Goal: Find contact information: Find contact information

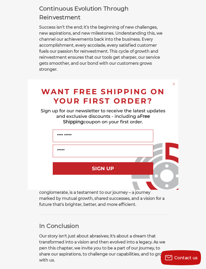
scroll to position [426, 0]
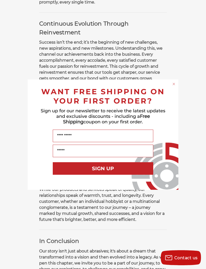
click at [174, 86] on circle "Close dialog" at bounding box center [173, 84] width 5 height 5
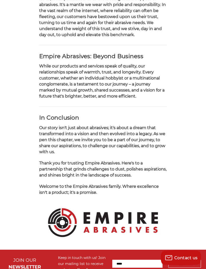
scroll to position [664, 0]
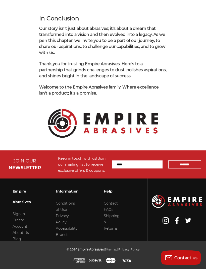
click at [114, 206] on link "Contact" at bounding box center [111, 203] width 14 height 5
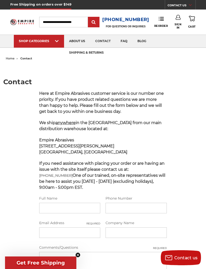
click at [75, 43] on link "about us" at bounding box center [77, 41] width 26 height 13
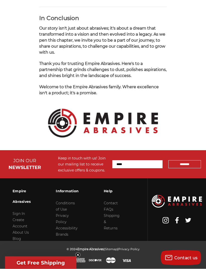
scroll to position [664, 0]
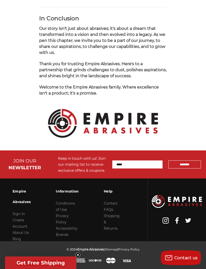
click at [110, 212] on link "FAQs" at bounding box center [109, 210] width 10 height 5
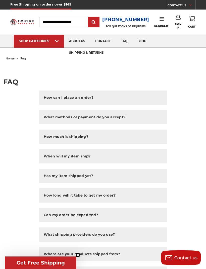
click at [16, 23] on img at bounding box center [22, 22] width 24 height 9
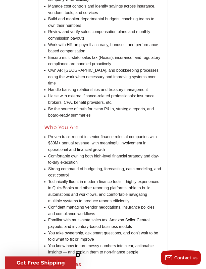
scroll to position [366, 0]
